Goal: Task Accomplishment & Management: Manage account settings

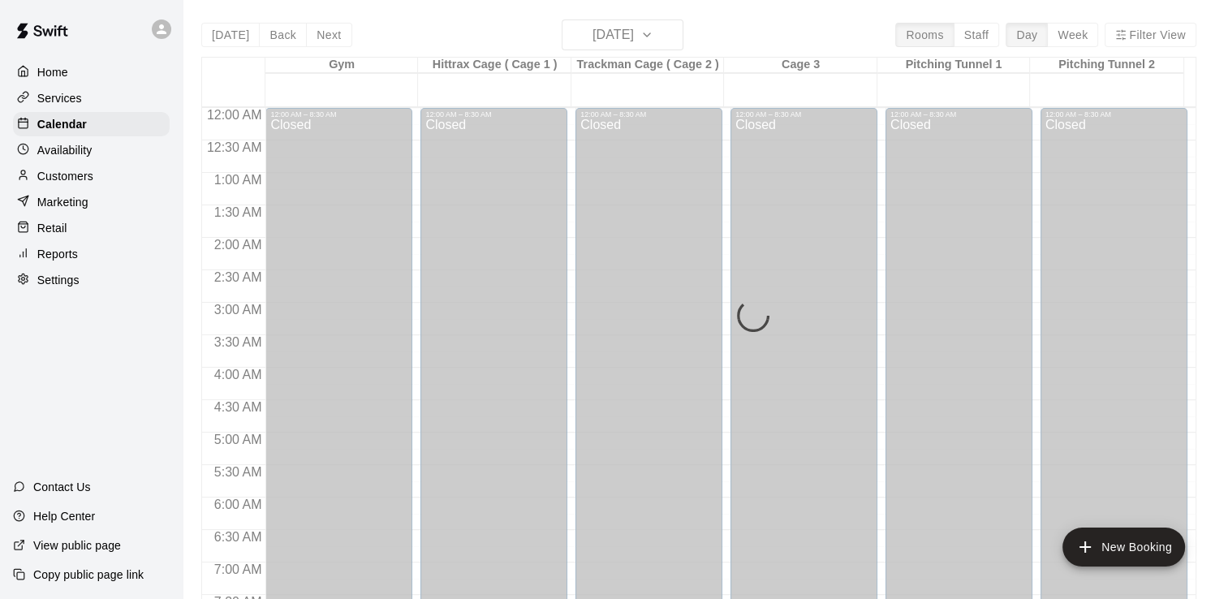
scroll to position [994, 0]
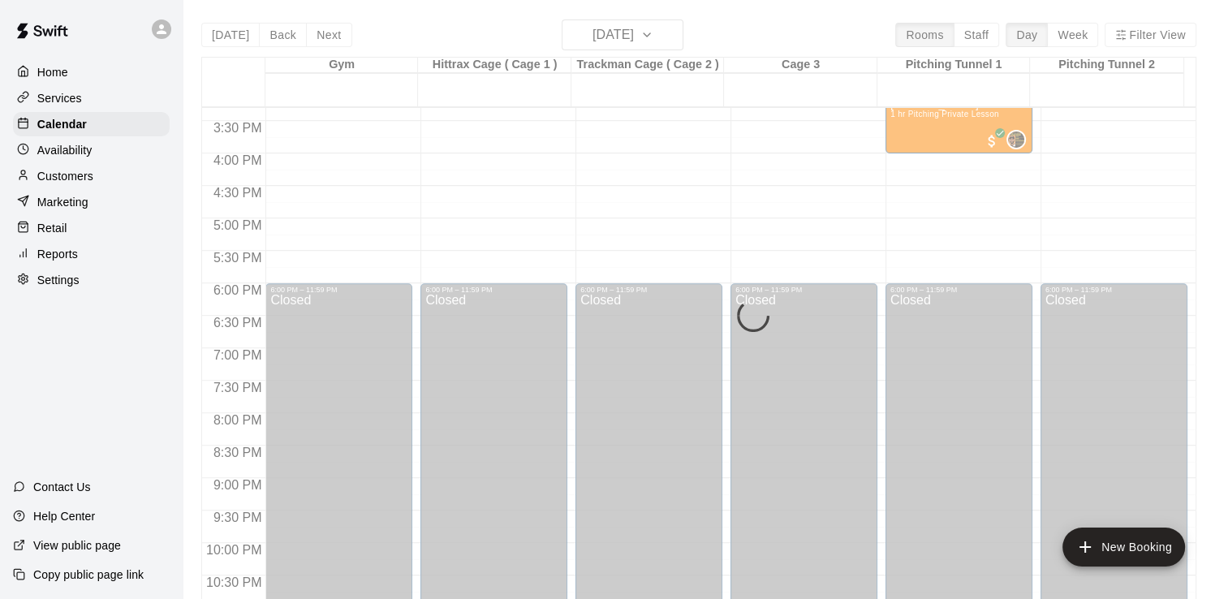
click at [682, 34] on div "[DATE] Back [DATE][DATE] Rooms Staff Day Week Filter View Gym 14 Thu Hittrax Ca…" at bounding box center [698, 318] width 995 height 599
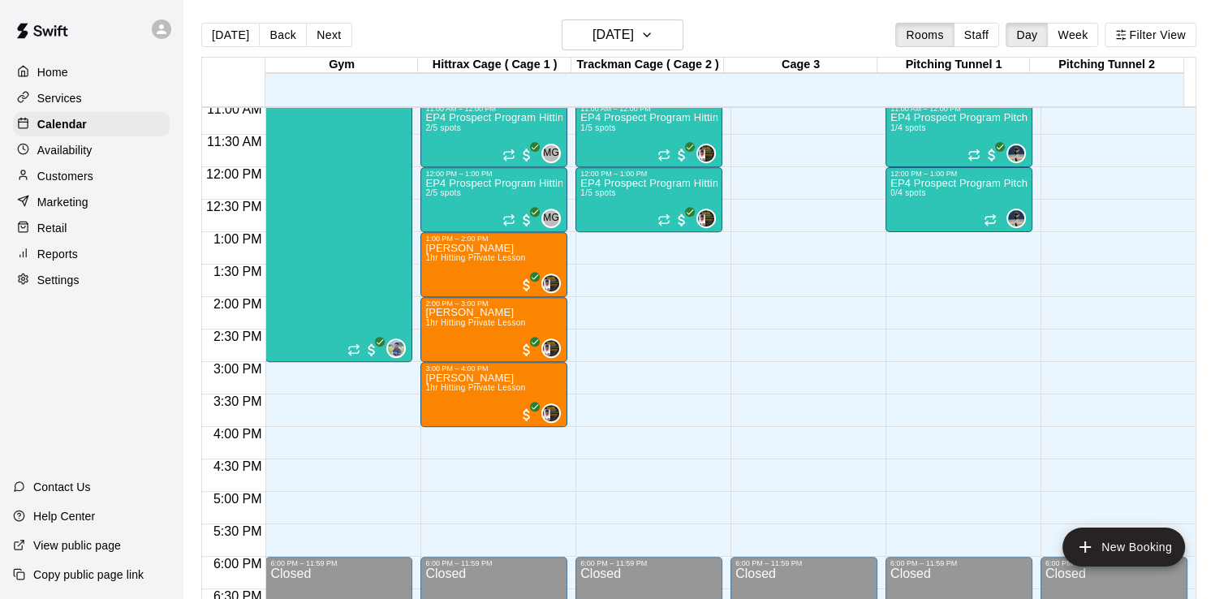
scroll to position [706, 0]
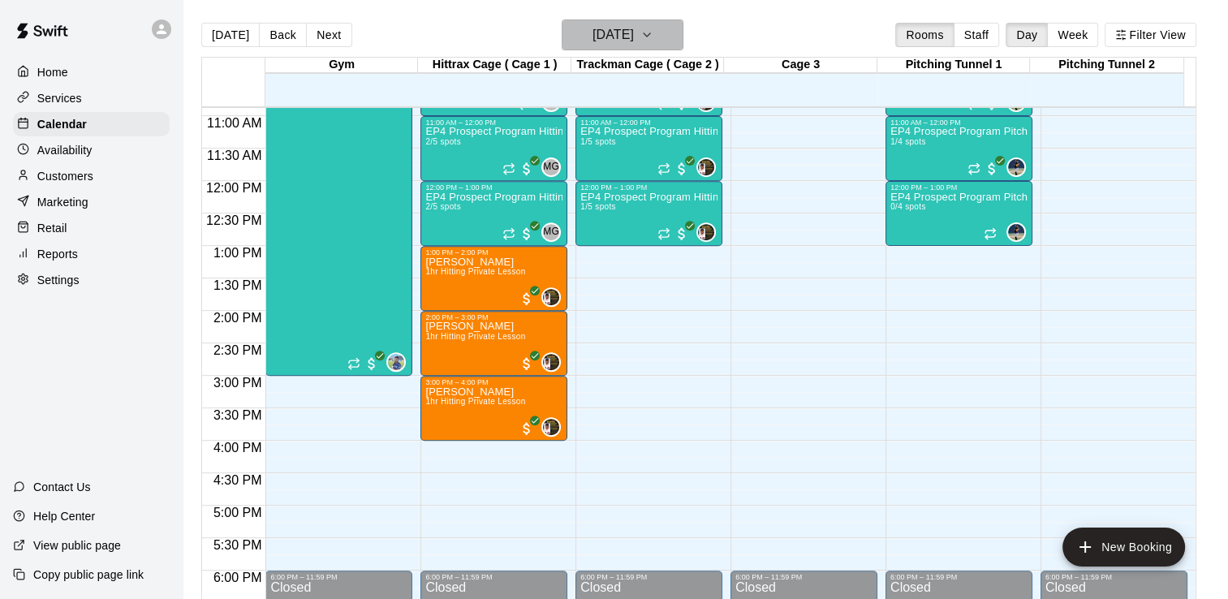
click at [654, 37] on icon "button" at bounding box center [647, 34] width 13 height 19
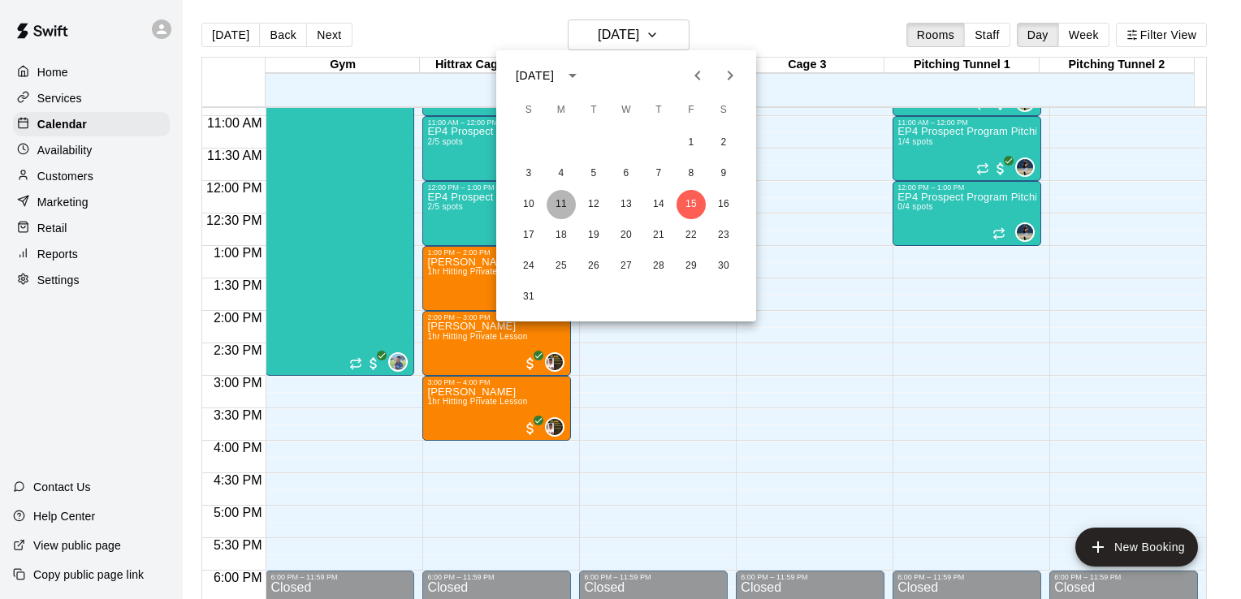
click at [557, 203] on button "11" at bounding box center [560, 204] width 29 height 29
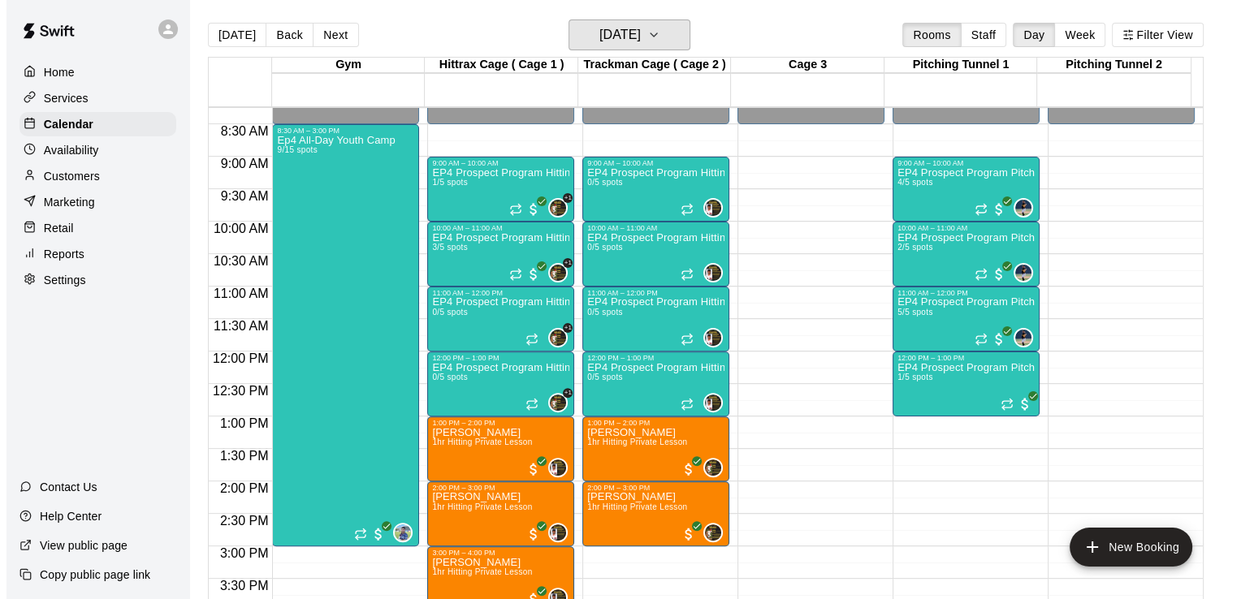
scroll to position [584, 0]
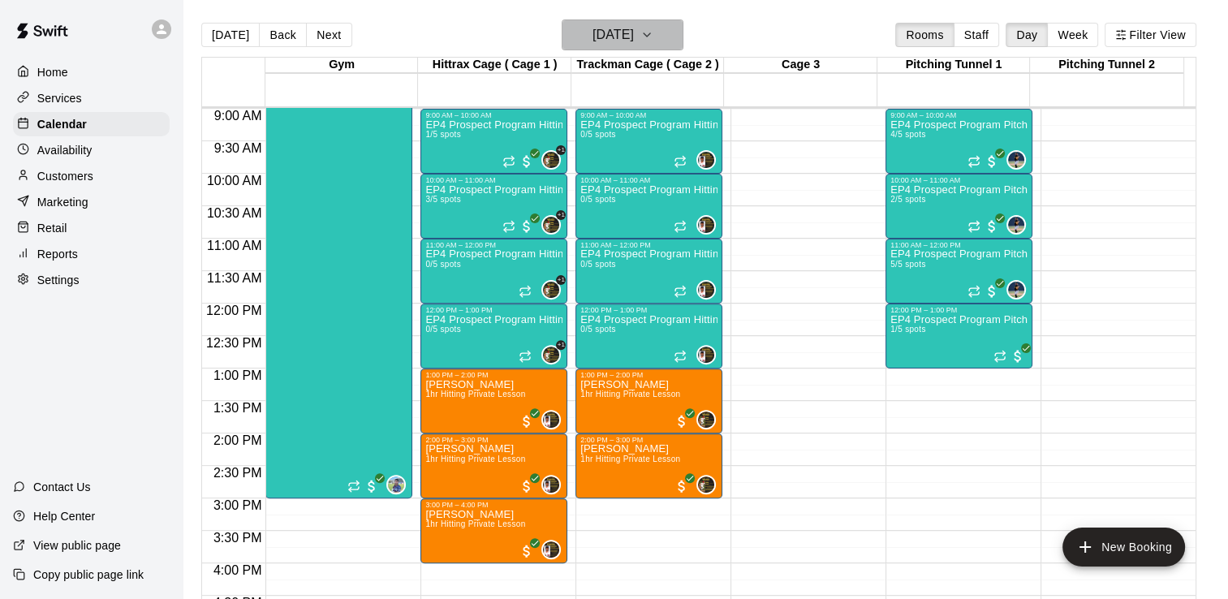
click at [654, 32] on icon "button" at bounding box center [647, 34] width 13 height 19
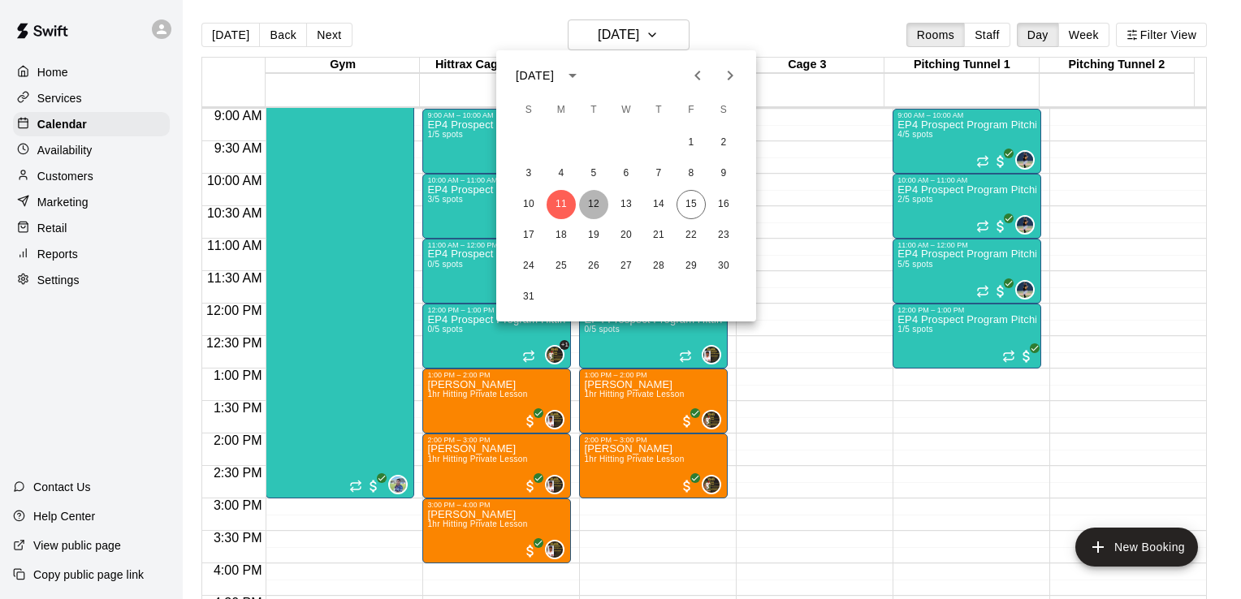
click at [594, 209] on button "12" at bounding box center [593, 204] width 29 height 29
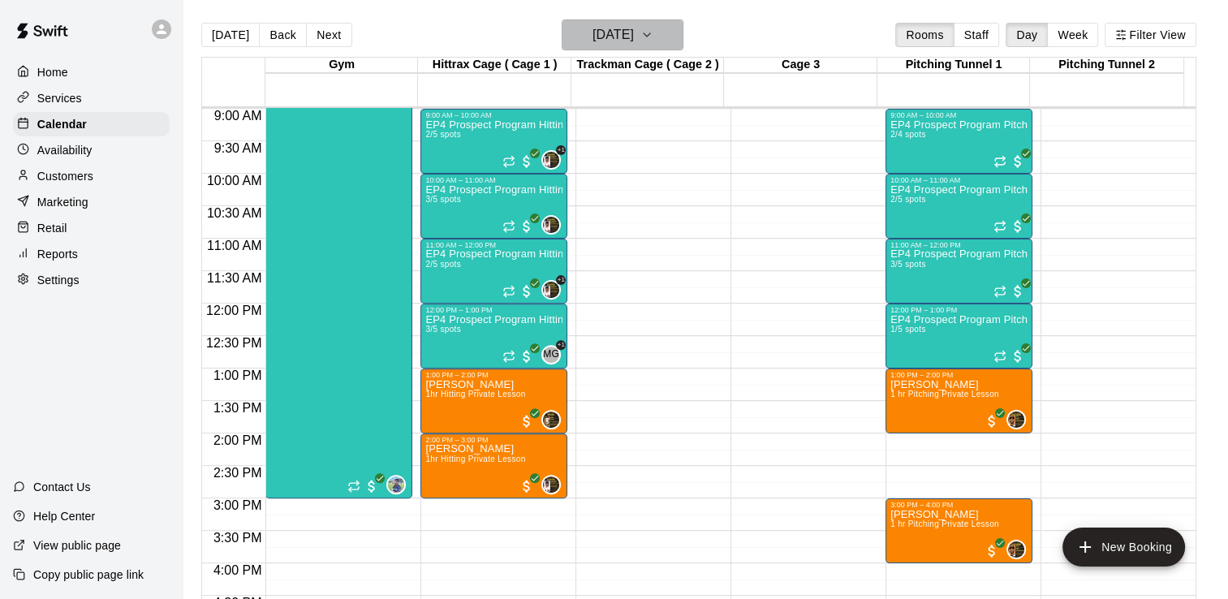
click at [654, 37] on icon "button" at bounding box center [647, 34] width 13 height 19
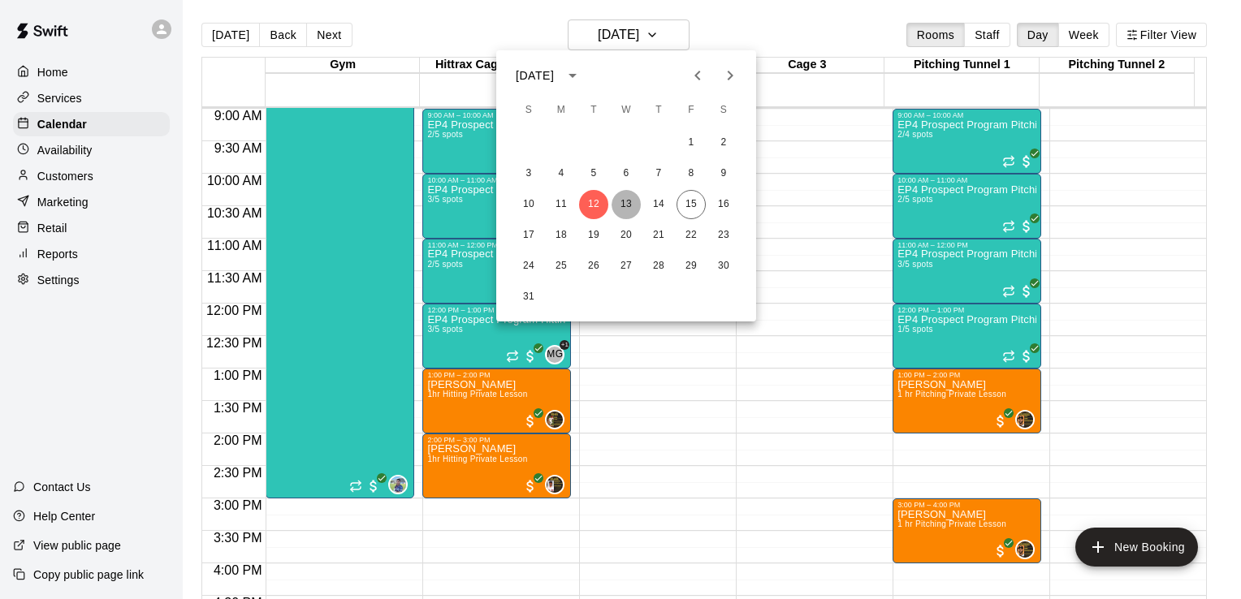
click at [626, 203] on button "13" at bounding box center [625, 204] width 29 height 29
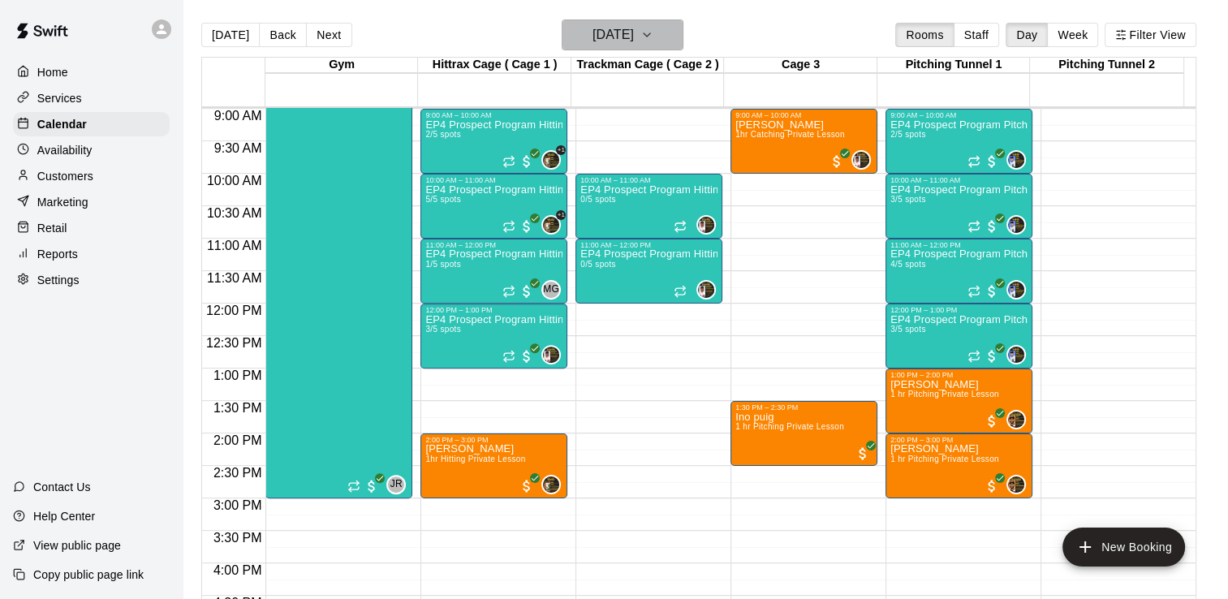
click at [654, 32] on icon "button" at bounding box center [647, 34] width 13 height 19
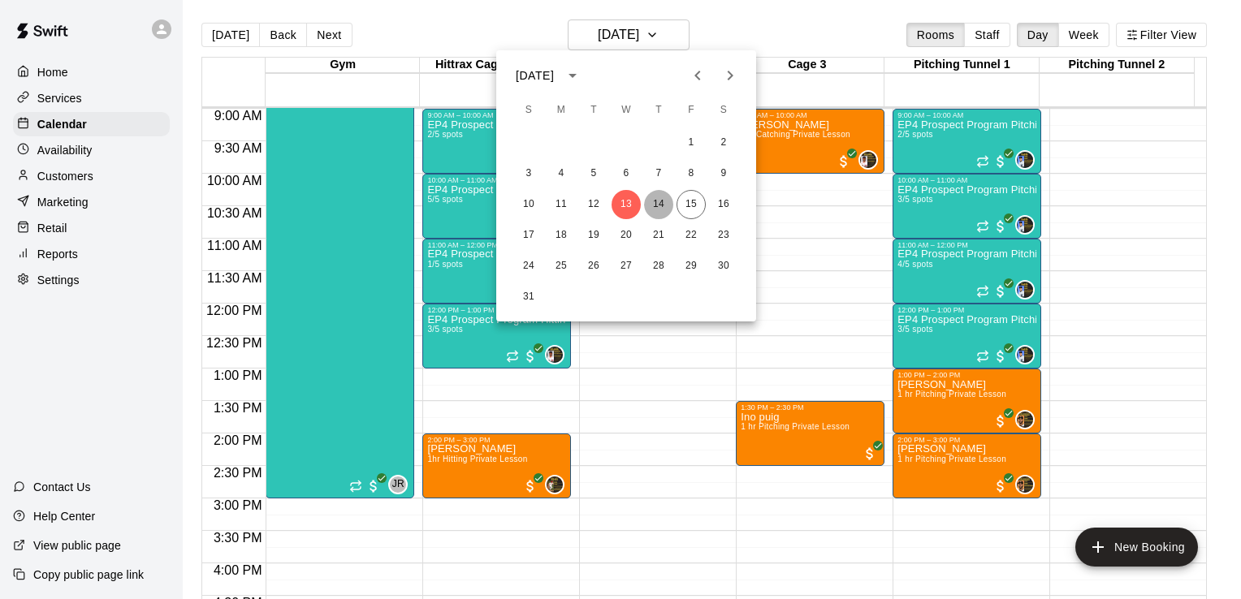
click at [658, 200] on button "14" at bounding box center [658, 204] width 29 height 29
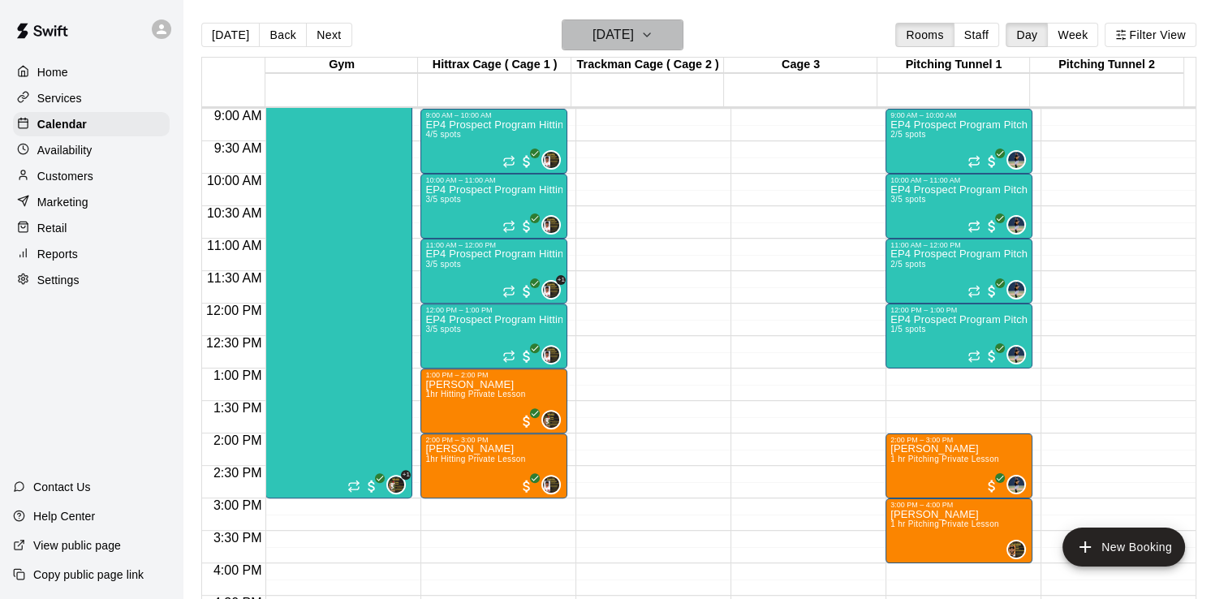
click at [654, 32] on icon "button" at bounding box center [647, 34] width 13 height 19
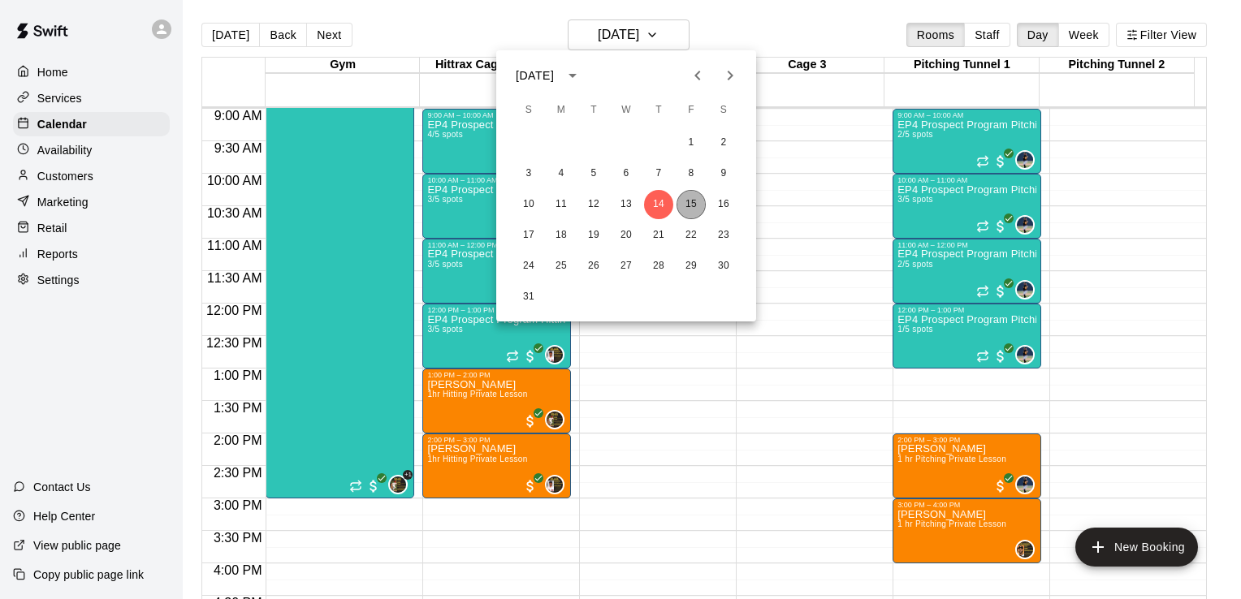
click at [690, 205] on button "15" at bounding box center [690, 204] width 29 height 29
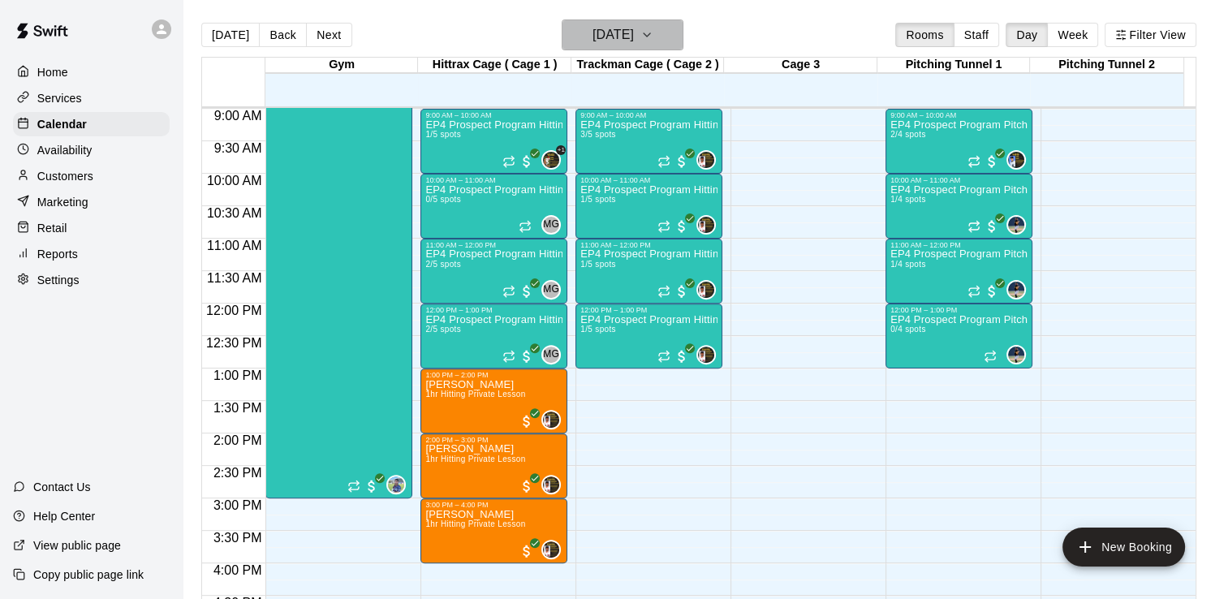
click at [654, 40] on icon "button" at bounding box center [647, 34] width 13 height 19
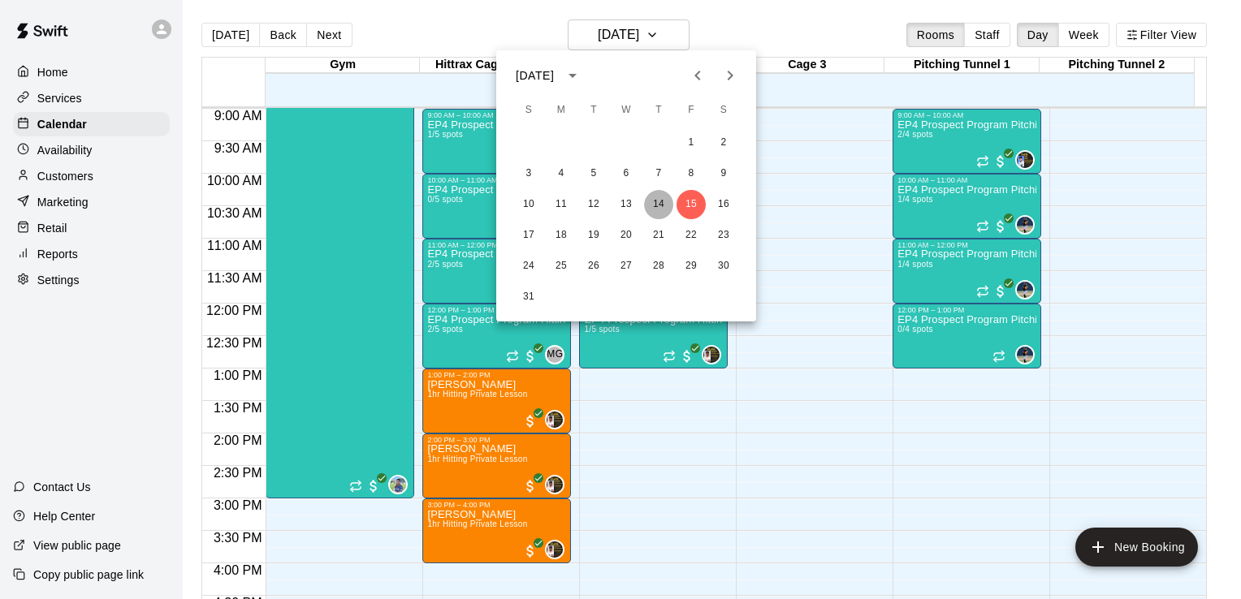
click at [660, 201] on button "14" at bounding box center [658, 204] width 29 height 29
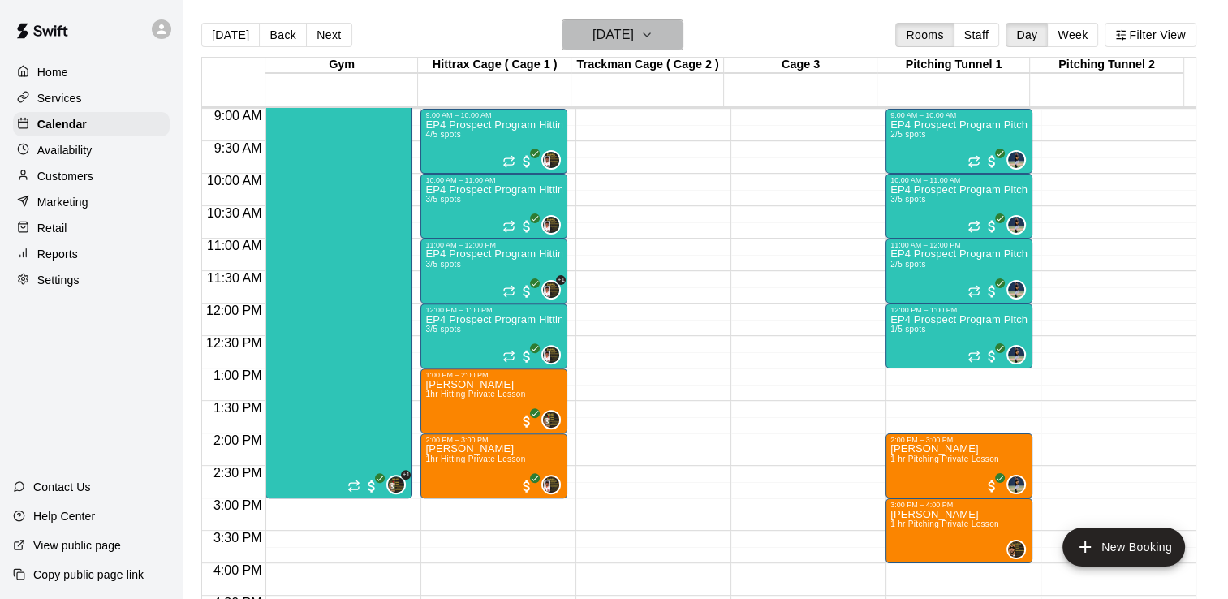
click at [654, 34] on icon "button" at bounding box center [647, 34] width 13 height 19
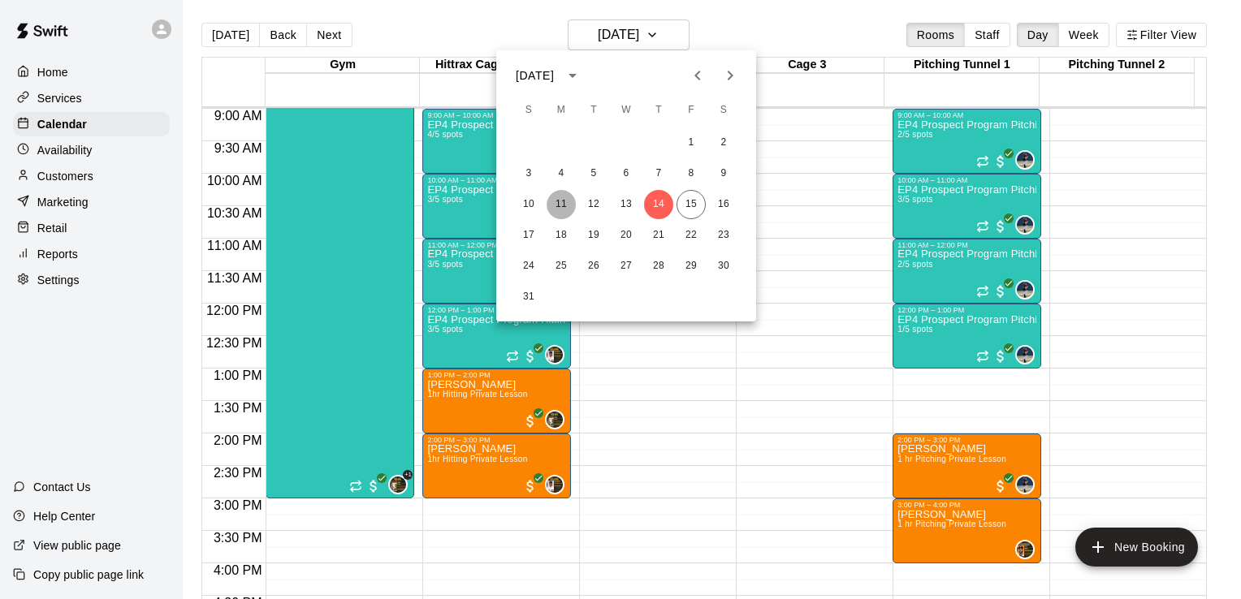
click at [559, 212] on button "11" at bounding box center [560, 204] width 29 height 29
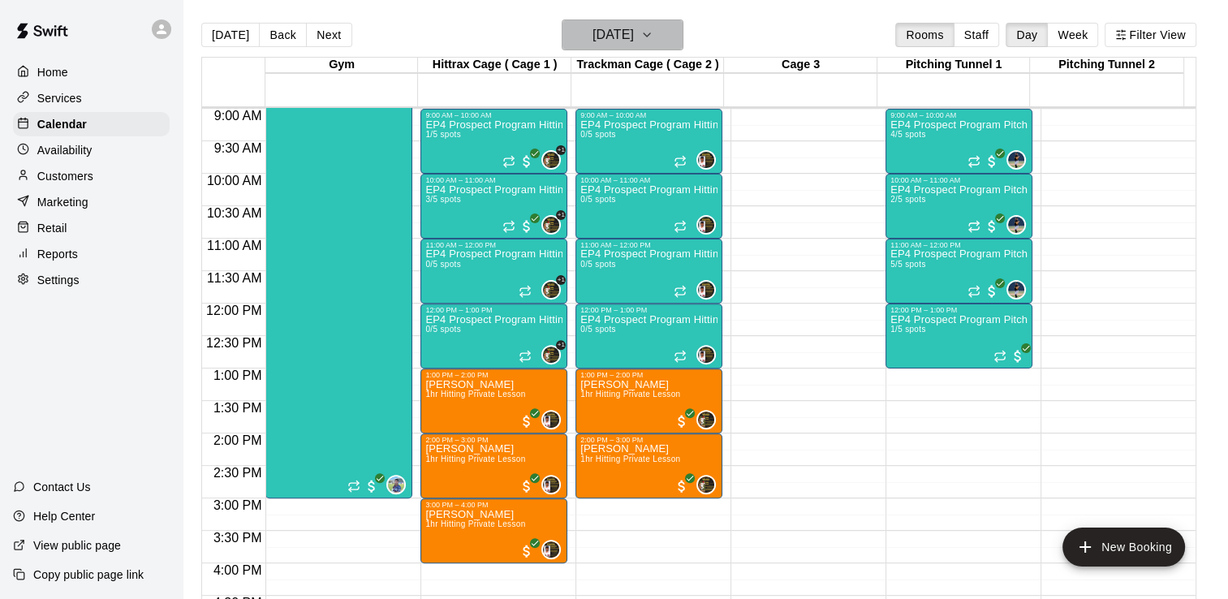
click at [654, 35] on icon "button" at bounding box center [647, 34] width 13 height 19
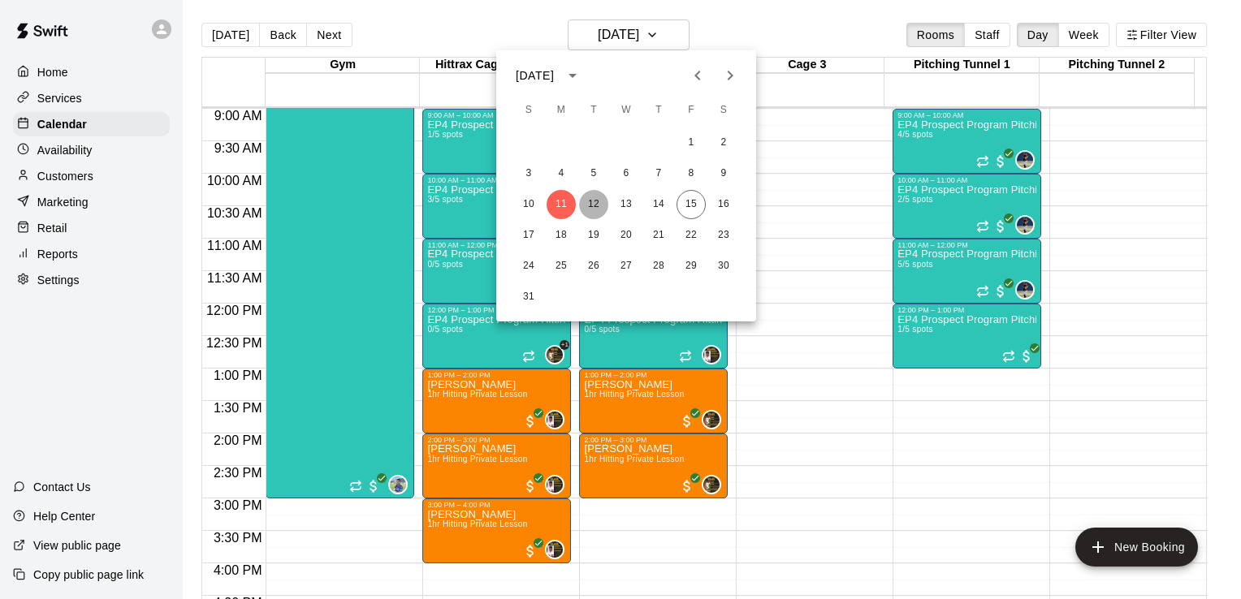
click at [592, 200] on button "12" at bounding box center [593, 204] width 29 height 29
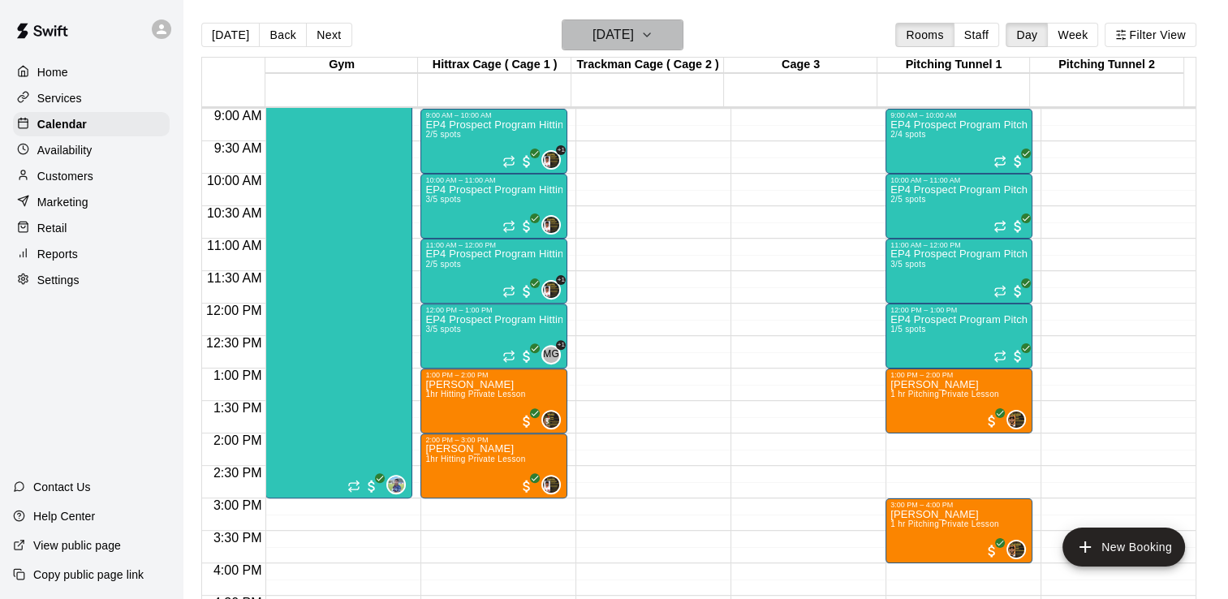
click at [654, 35] on icon "button" at bounding box center [647, 34] width 13 height 19
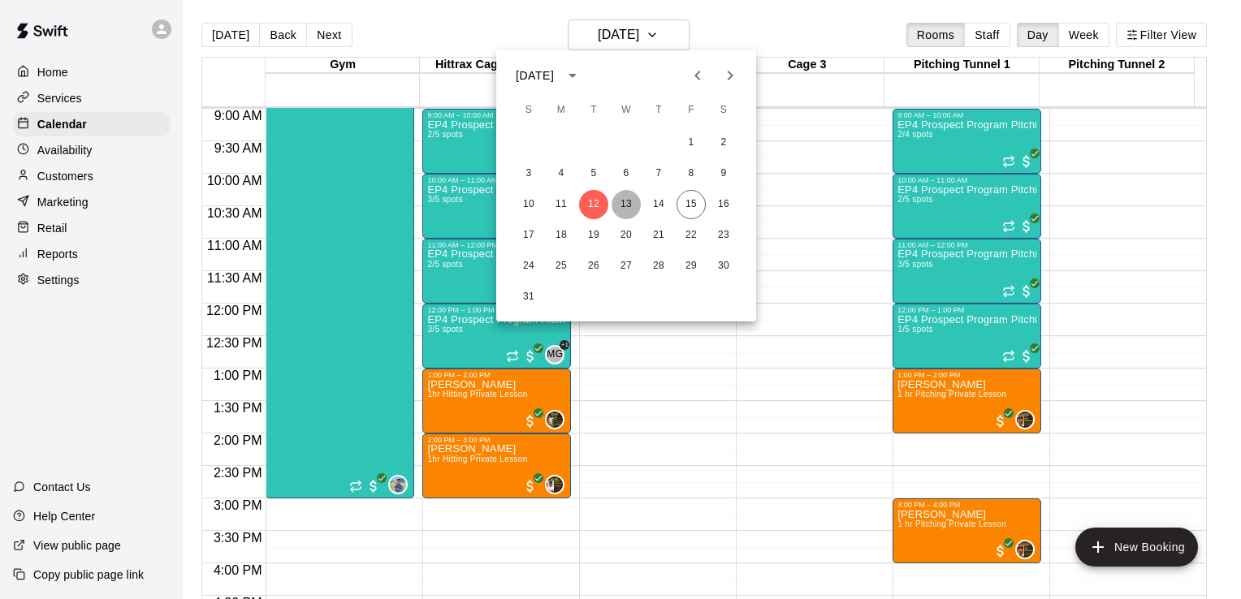
click at [630, 205] on button "13" at bounding box center [625, 204] width 29 height 29
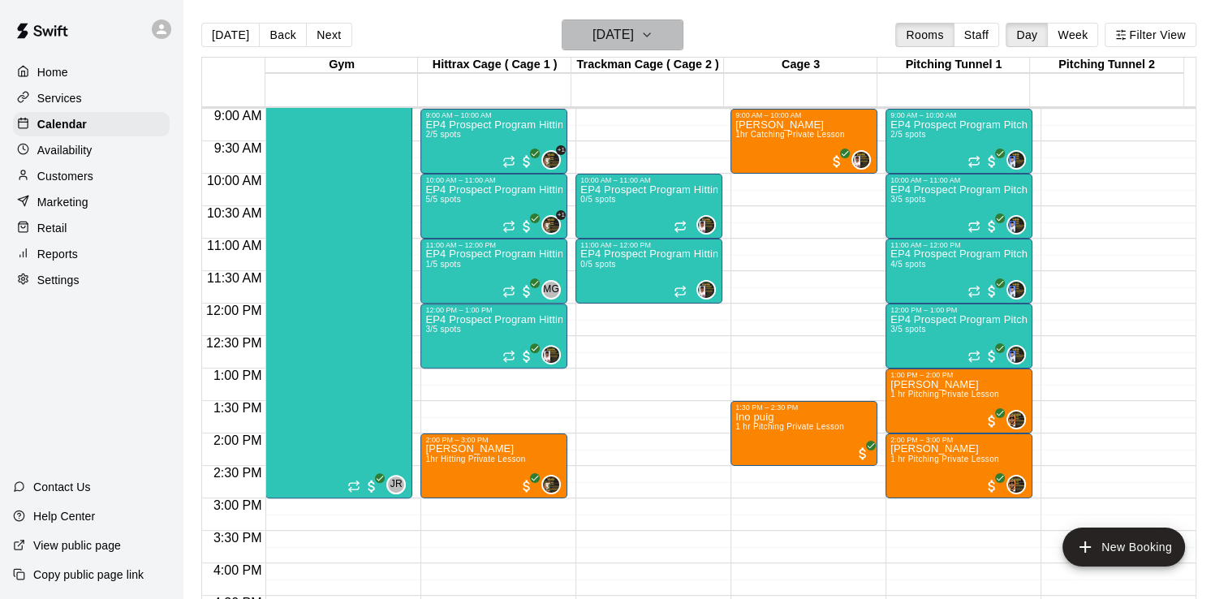
click at [654, 39] on icon "button" at bounding box center [647, 34] width 13 height 19
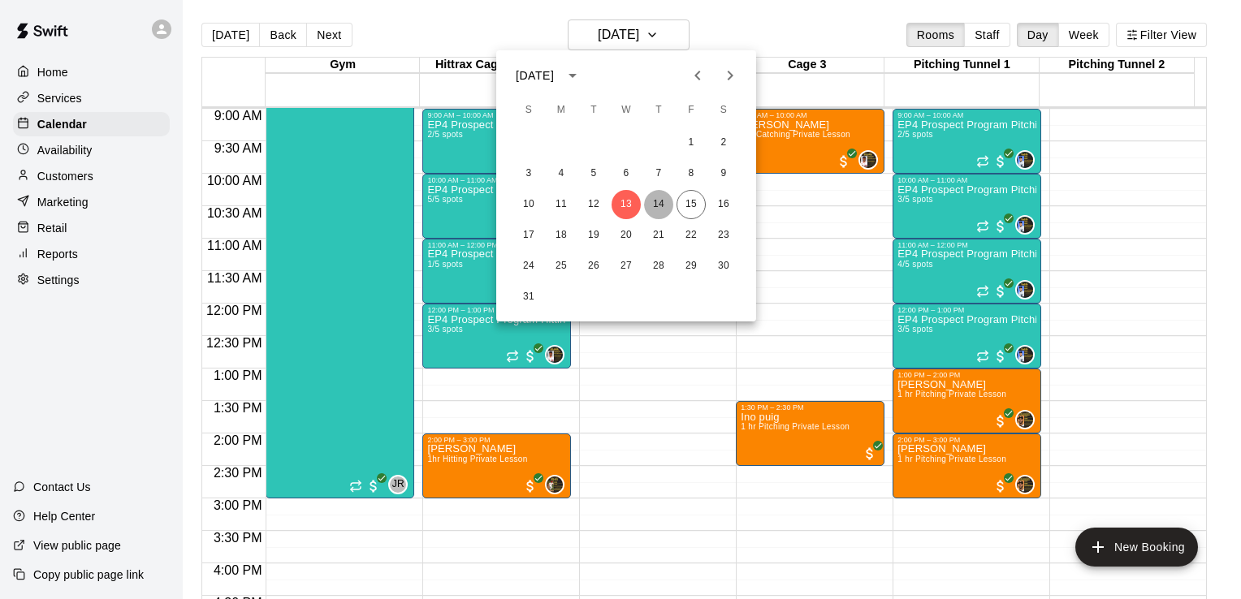
click at [658, 205] on button "14" at bounding box center [658, 204] width 29 height 29
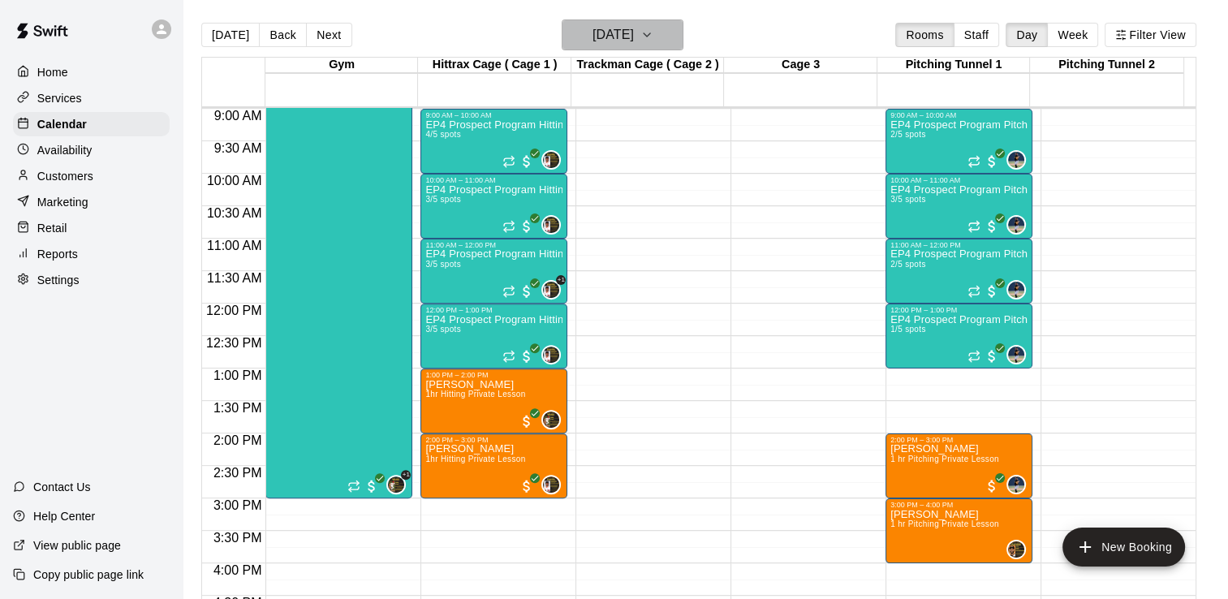
click at [654, 35] on icon "button" at bounding box center [647, 34] width 13 height 19
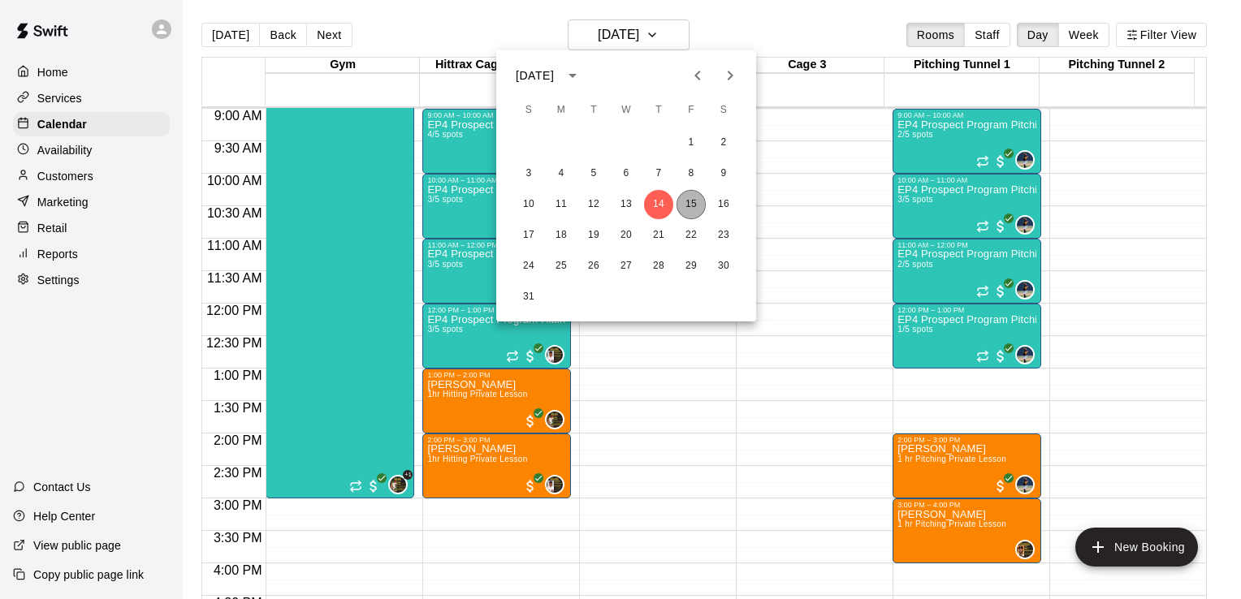
click at [693, 201] on button "15" at bounding box center [690, 204] width 29 height 29
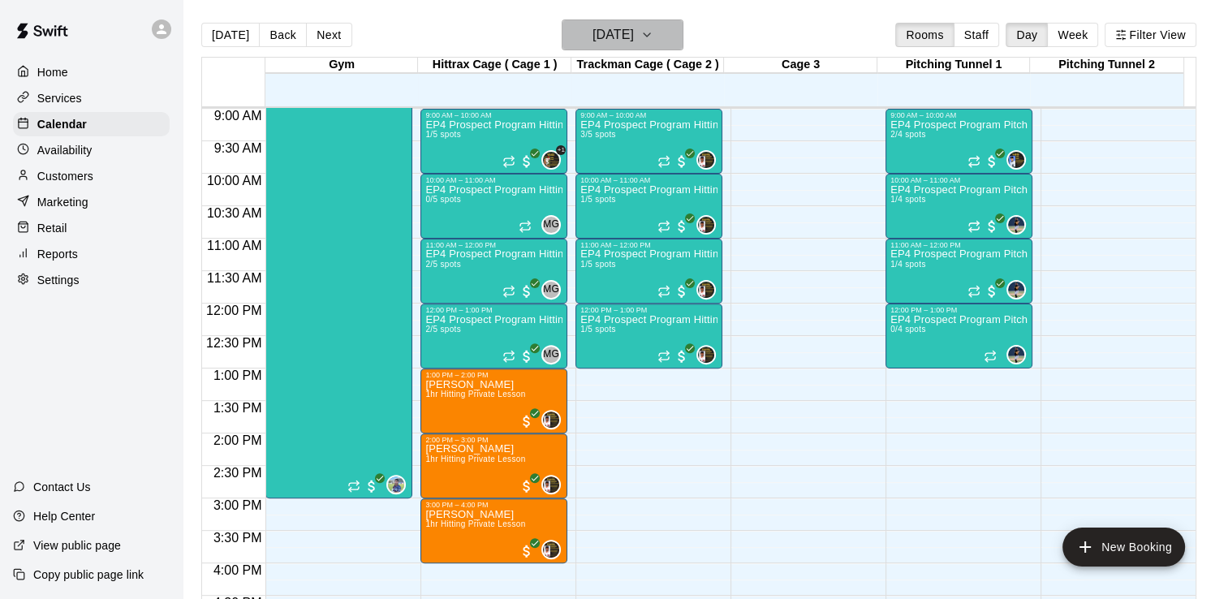
click at [654, 37] on icon "button" at bounding box center [647, 34] width 13 height 19
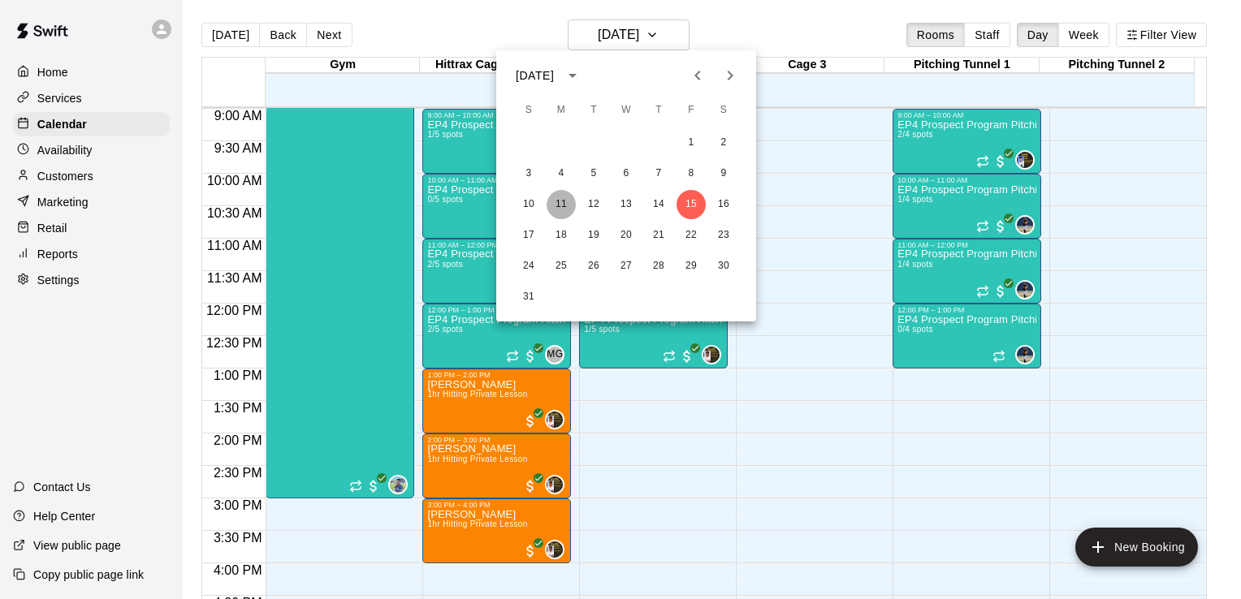
click at [559, 206] on button "11" at bounding box center [560, 204] width 29 height 29
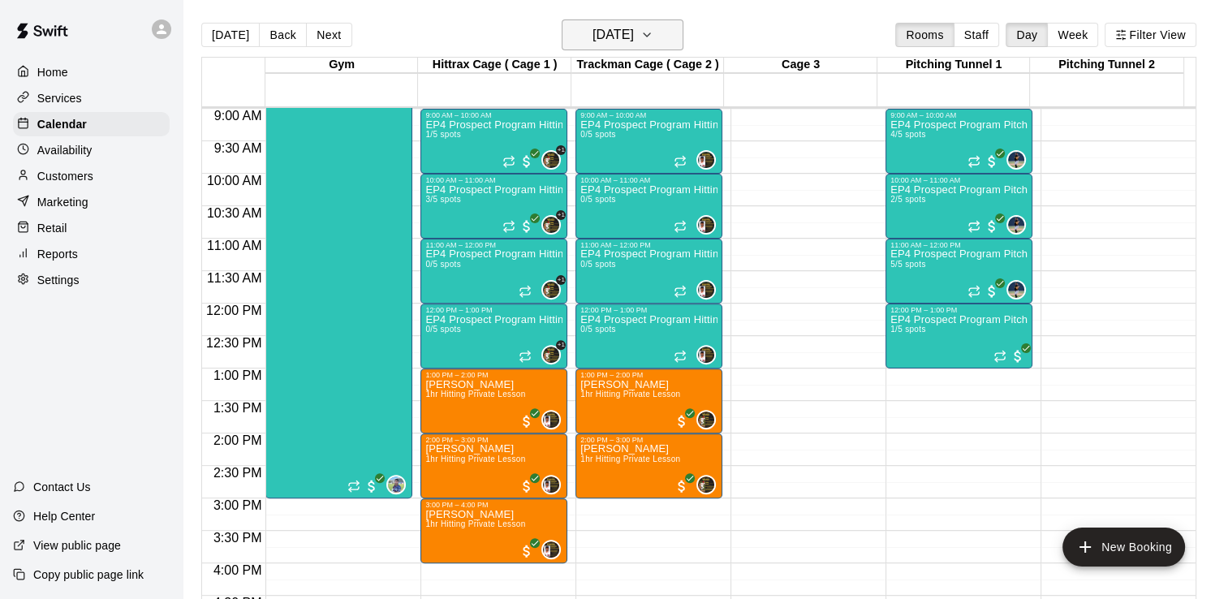
click at [654, 41] on icon "button" at bounding box center [647, 34] width 13 height 19
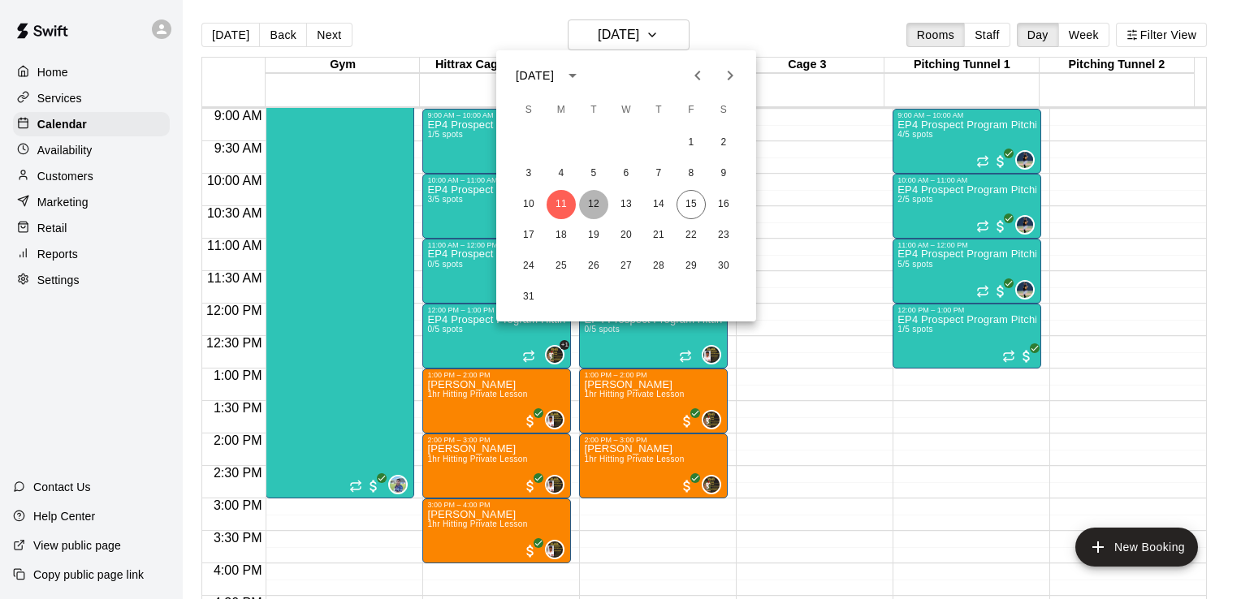
click at [594, 209] on button "12" at bounding box center [593, 204] width 29 height 29
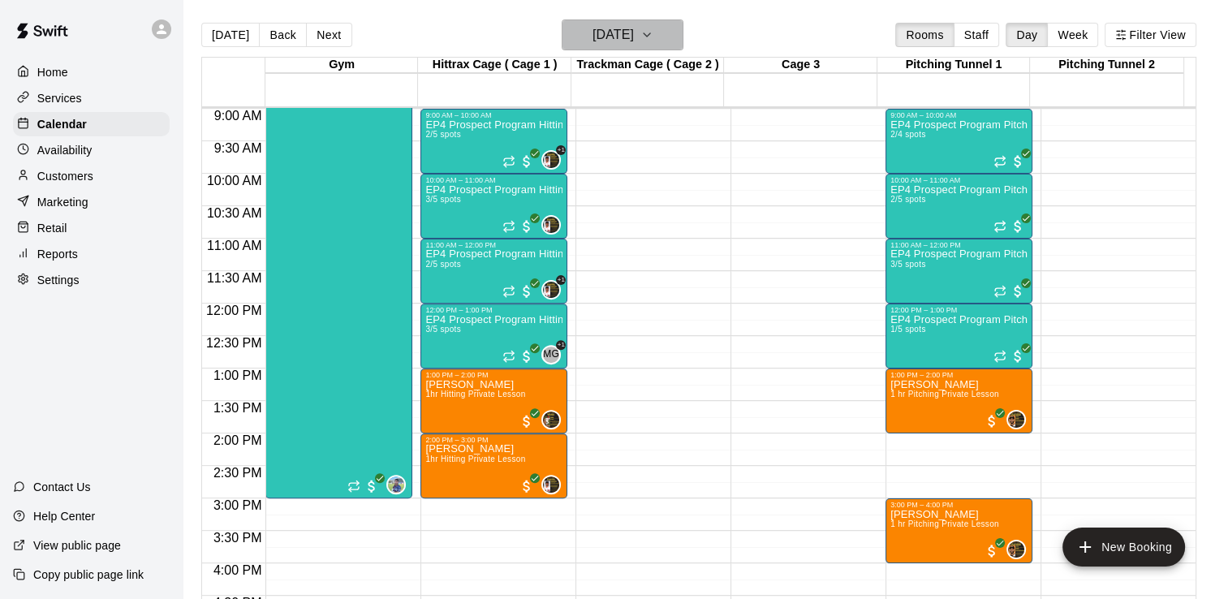
click at [654, 38] on icon "button" at bounding box center [647, 34] width 13 height 19
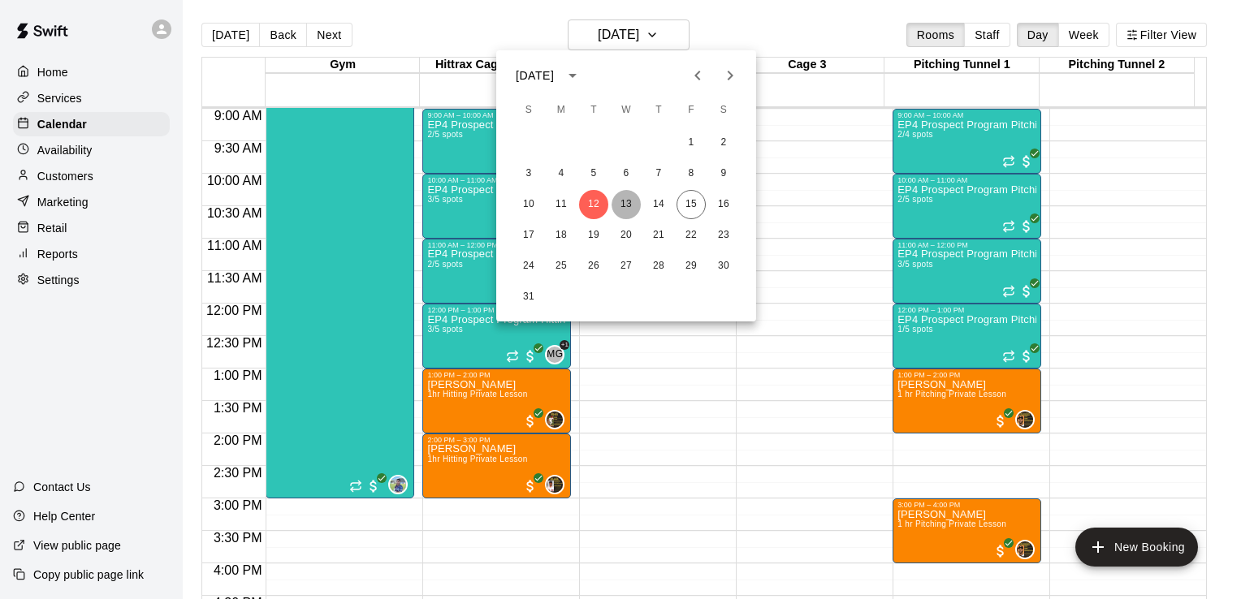
click at [624, 208] on button "13" at bounding box center [625, 204] width 29 height 29
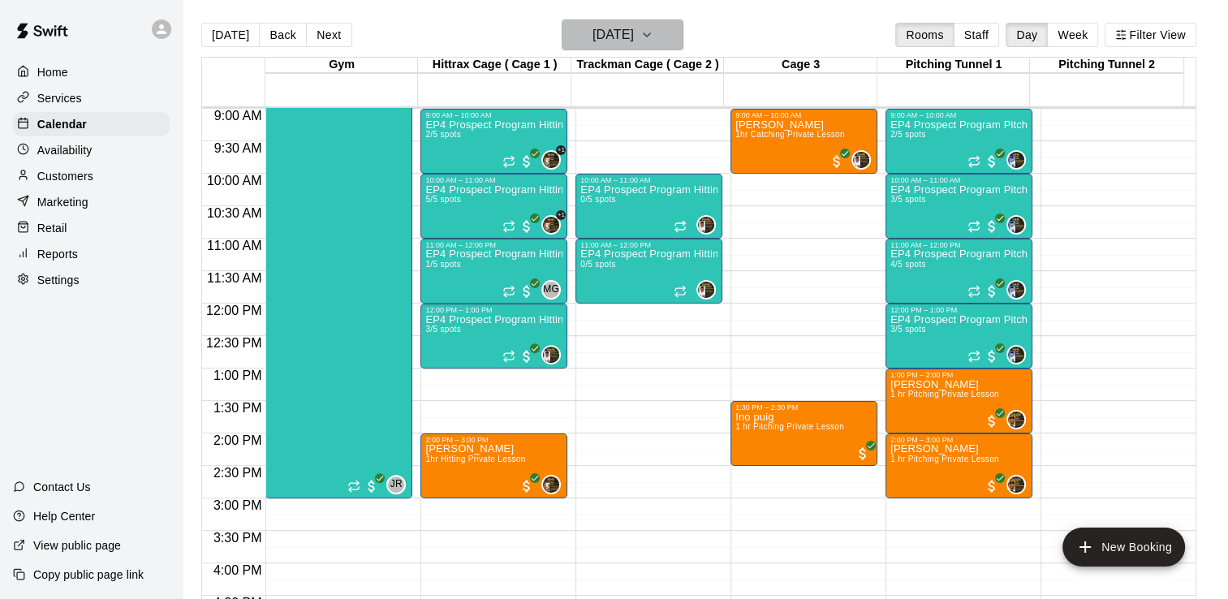
click at [654, 28] on icon "button" at bounding box center [647, 34] width 13 height 19
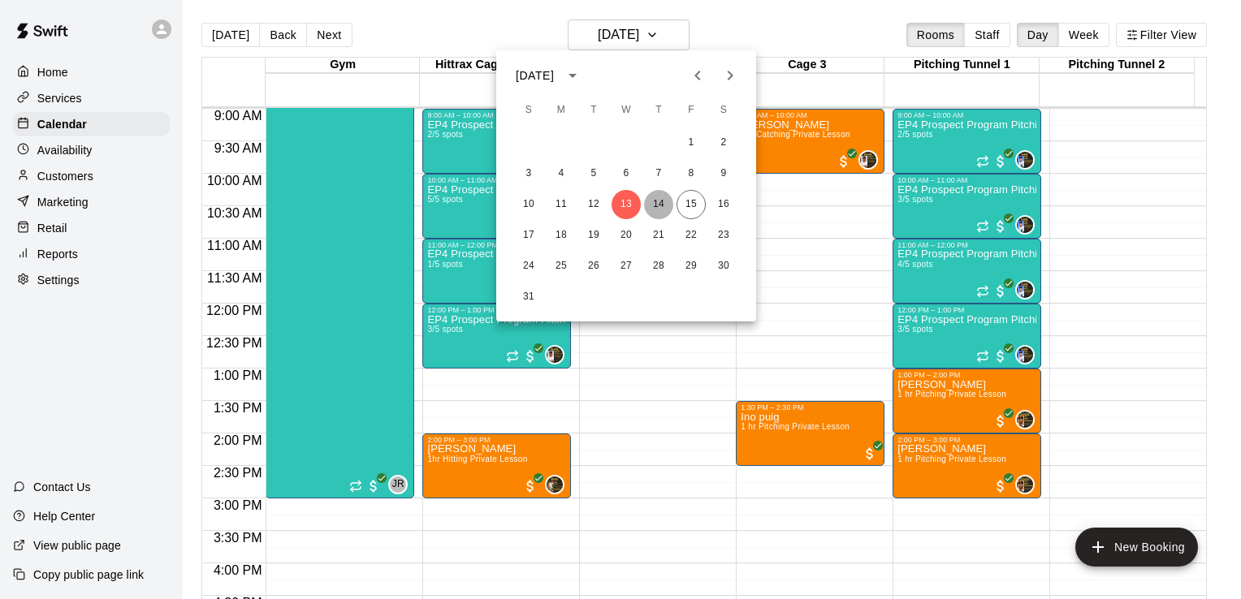
click at [659, 201] on button "14" at bounding box center [658, 204] width 29 height 29
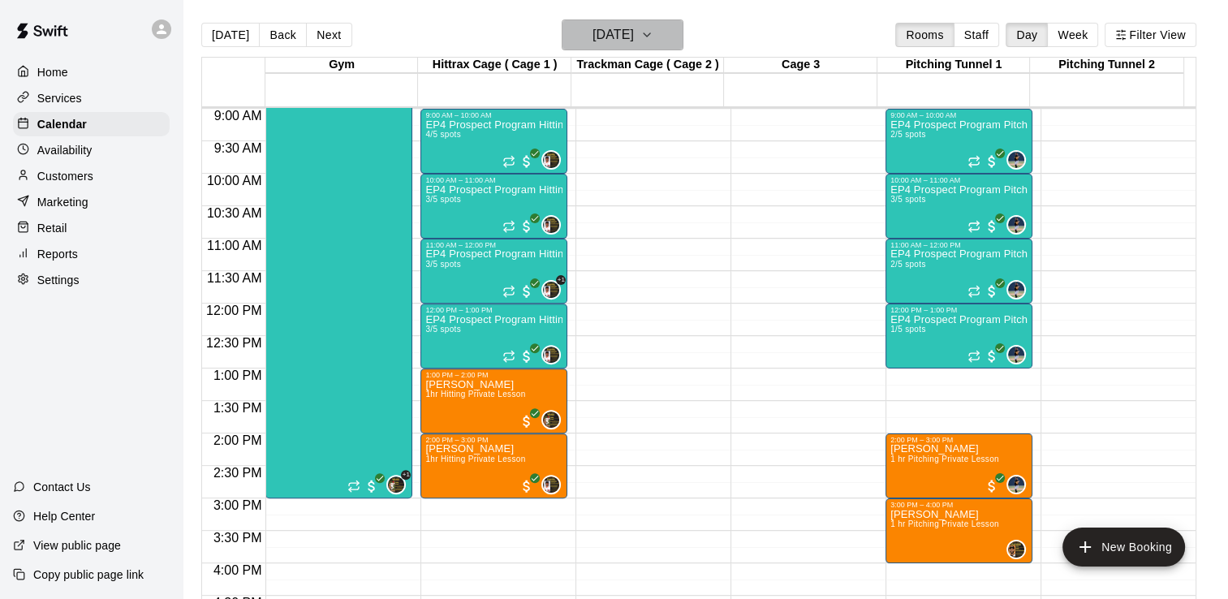
click at [654, 29] on icon "button" at bounding box center [647, 34] width 13 height 19
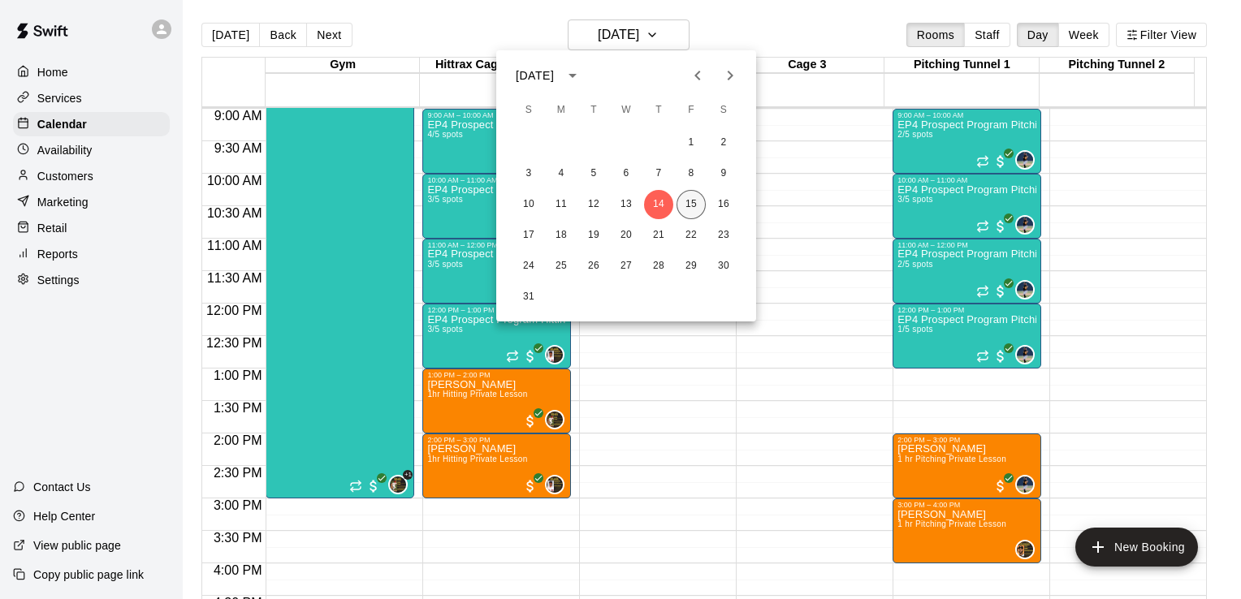
click at [688, 201] on button "15" at bounding box center [690, 204] width 29 height 29
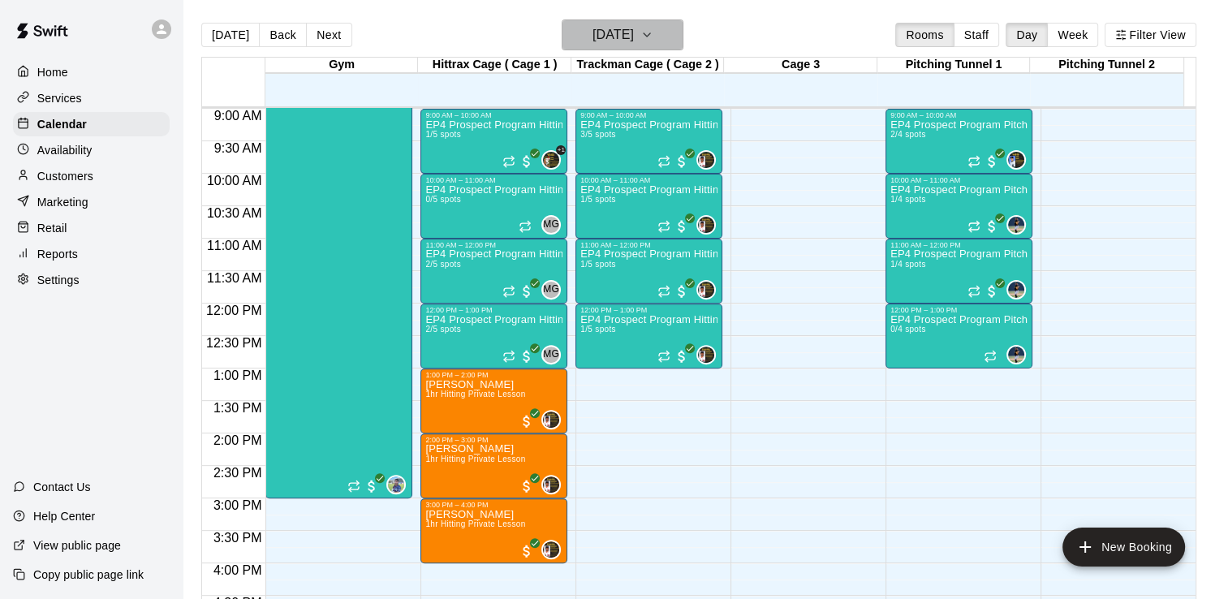
click at [654, 32] on icon "button" at bounding box center [647, 34] width 13 height 19
